Goal: Task Accomplishment & Management: Use online tool/utility

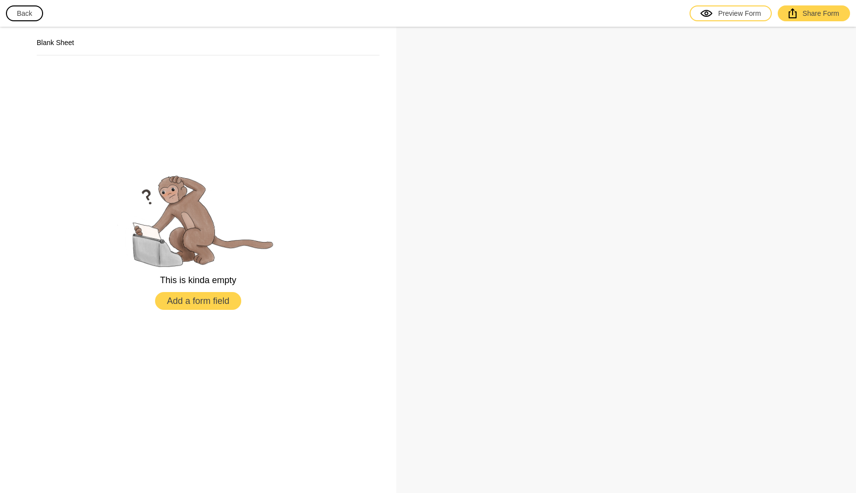
click at [215, 305] on button "Add a form field" at bounding box center [198, 301] width 86 height 18
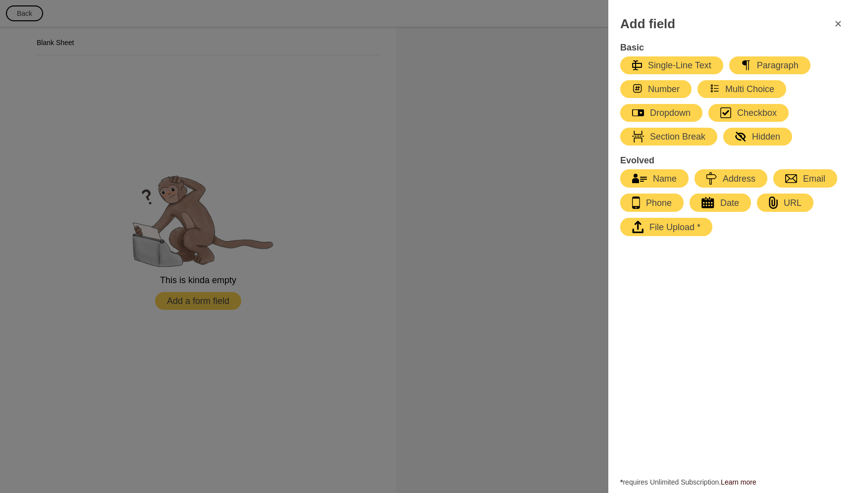
click at [840, 28] on icon "FormClose" at bounding box center [838, 24] width 12 height 12
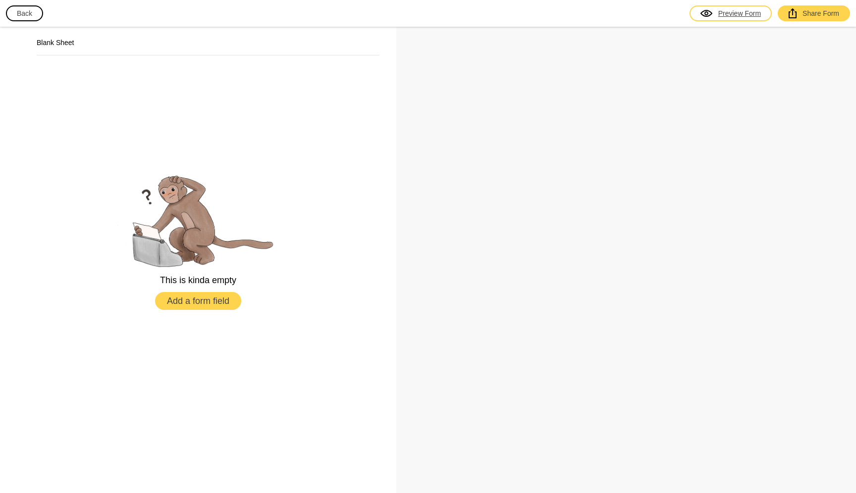
click at [730, 8] on div "Preview Form" at bounding box center [731, 13] width 60 height 10
click at [227, 50] on div "Mailing List" at bounding box center [208, 47] width 343 height 18
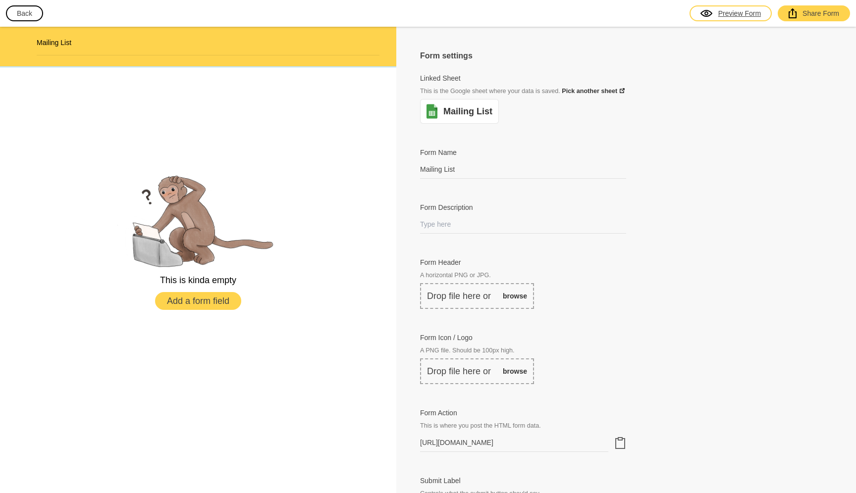
click at [716, 15] on div at bounding box center [715, 13] width 6 height 10
